Goal: Task Accomplishment & Management: Complete application form

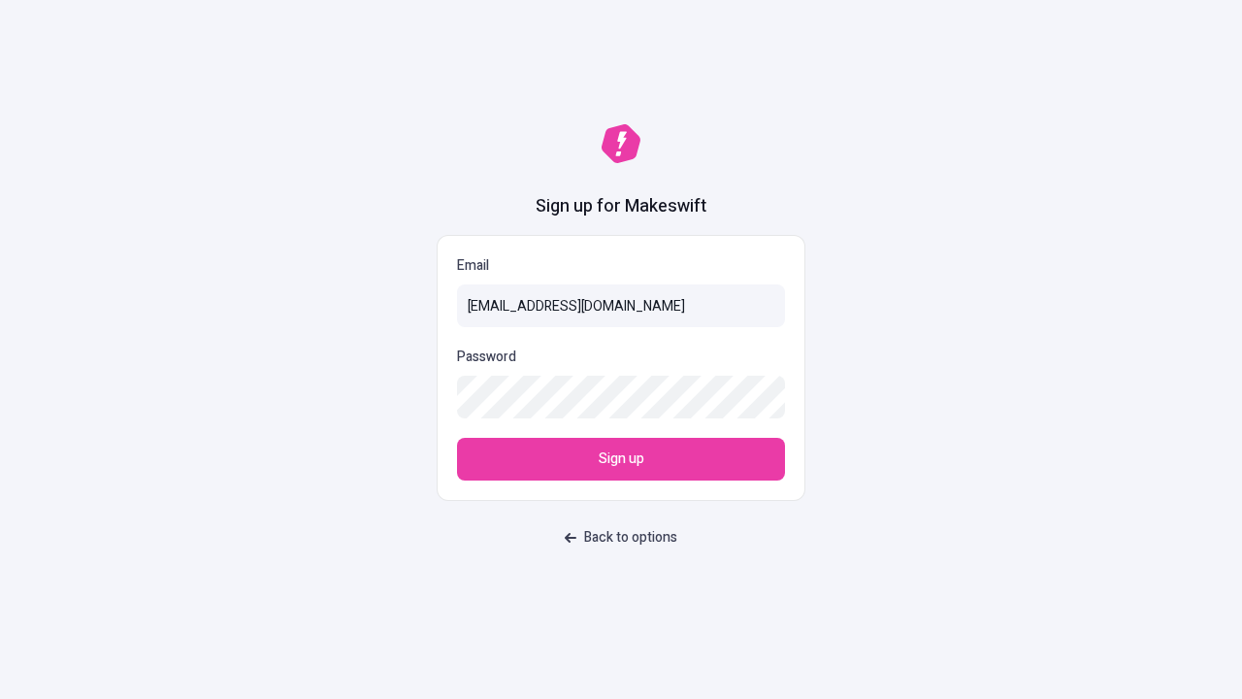
type input "[EMAIL_ADDRESS][DOMAIN_NAME]"
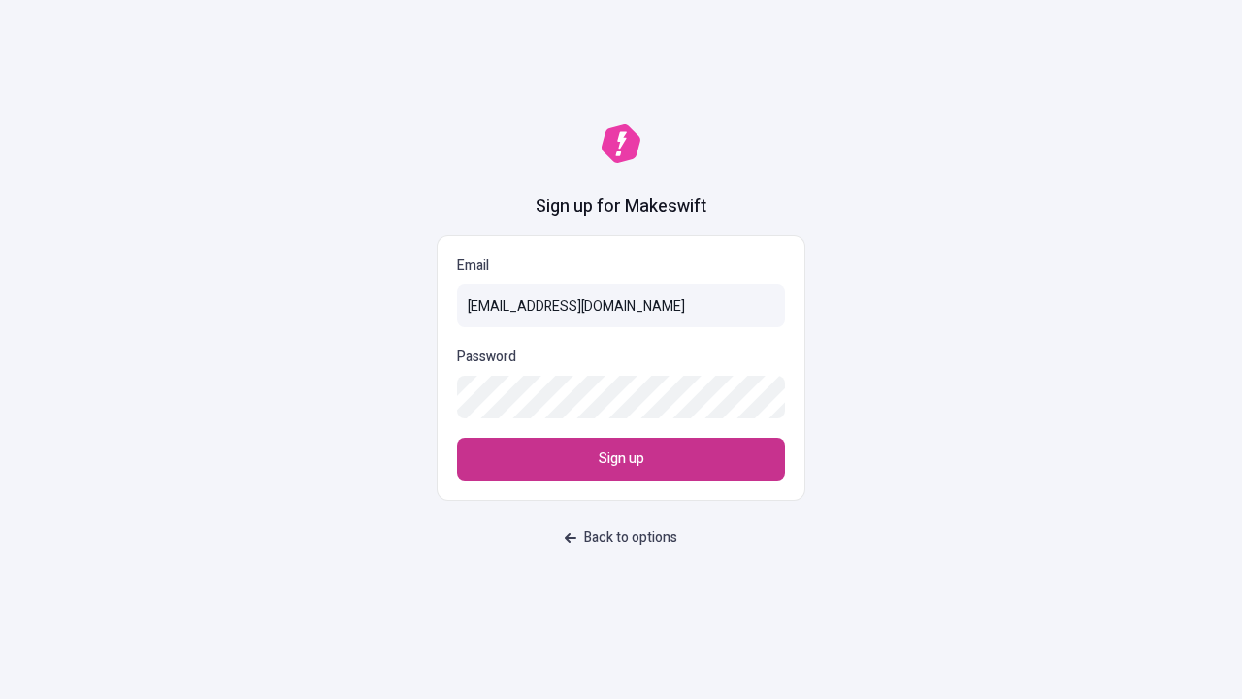
click at [621, 459] on span "Sign up" at bounding box center [622, 458] width 46 height 21
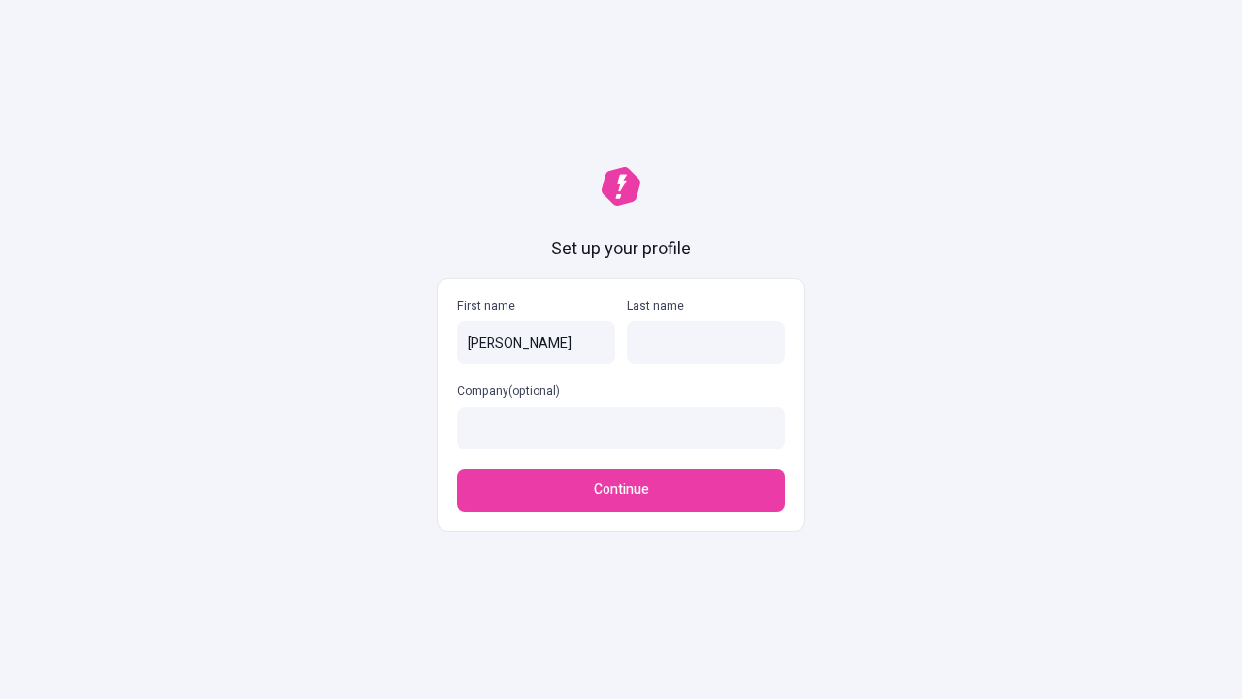
type input "[PERSON_NAME]"
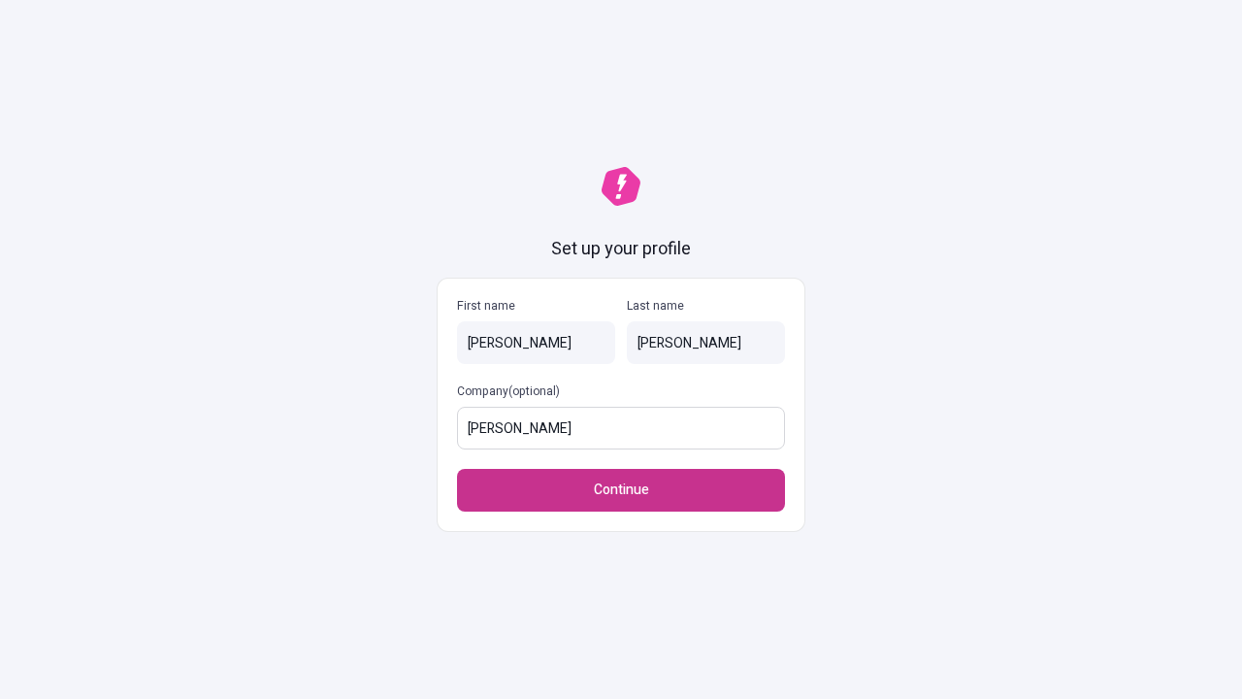
type input "Bartell - Rodriguez"
click at [621, 490] on span "Continue" at bounding box center [621, 489] width 55 height 21
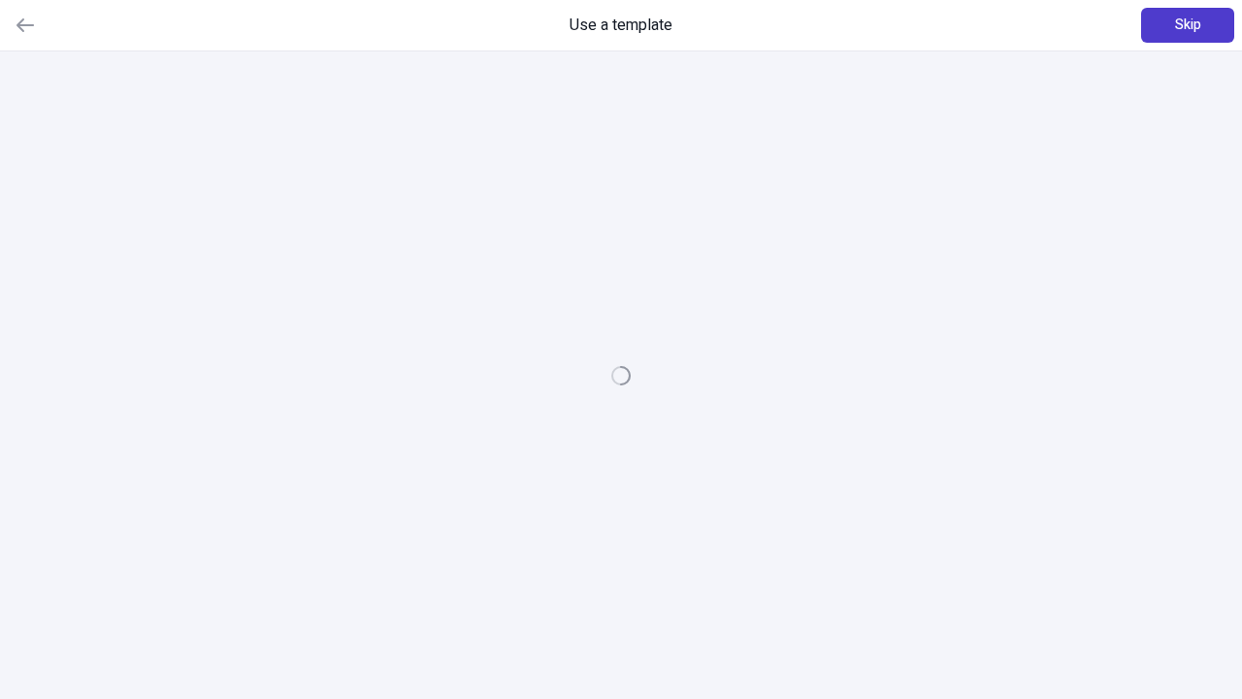
click at [1188, 25] on span "Skip" at bounding box center [1188, 25] width 26 height 21
